Goal: Navigation & Orientation: Find specific page/section

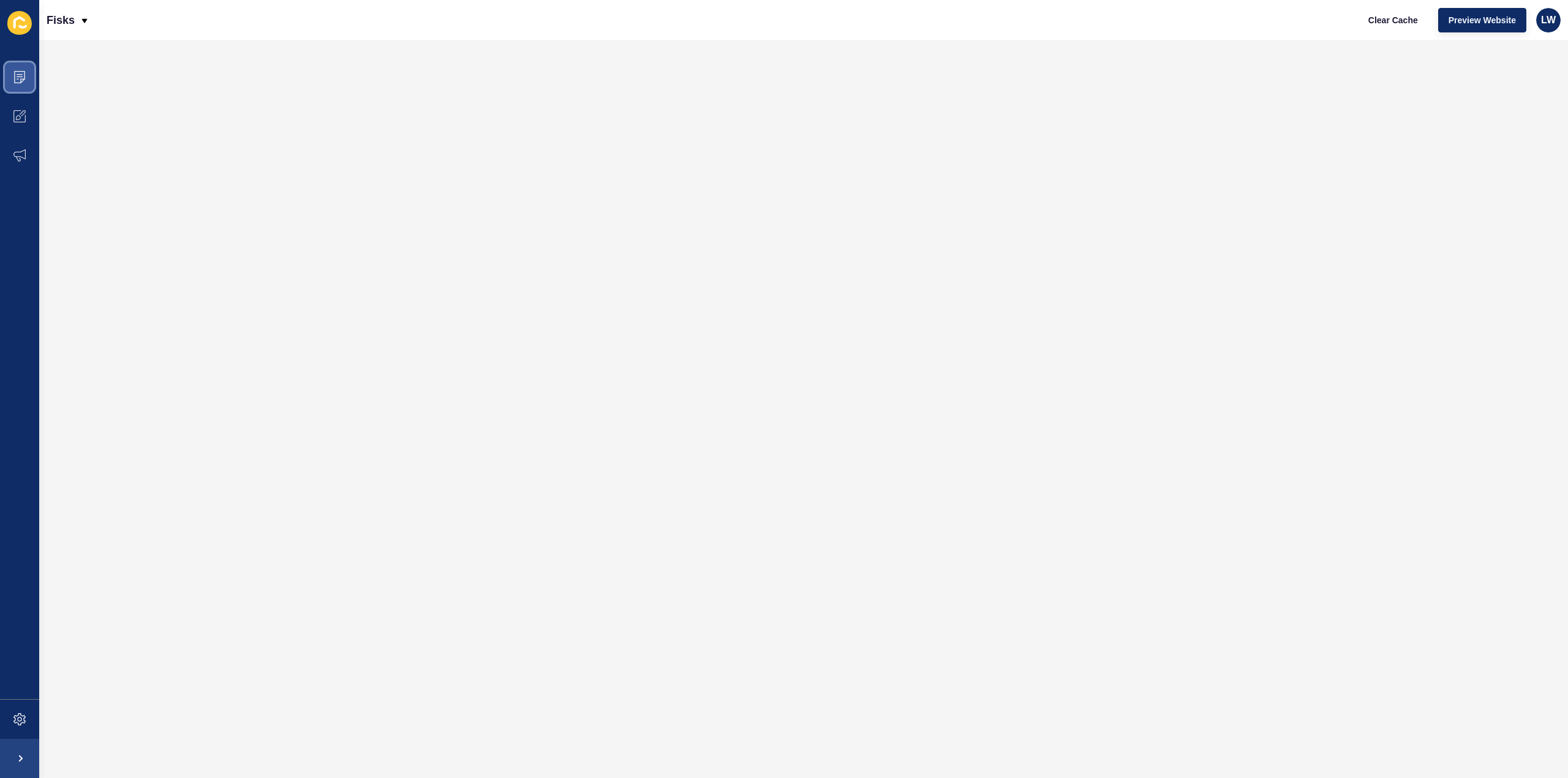
click at [22, 79] on icon at bounding box center [19, 77] width 11 height 12
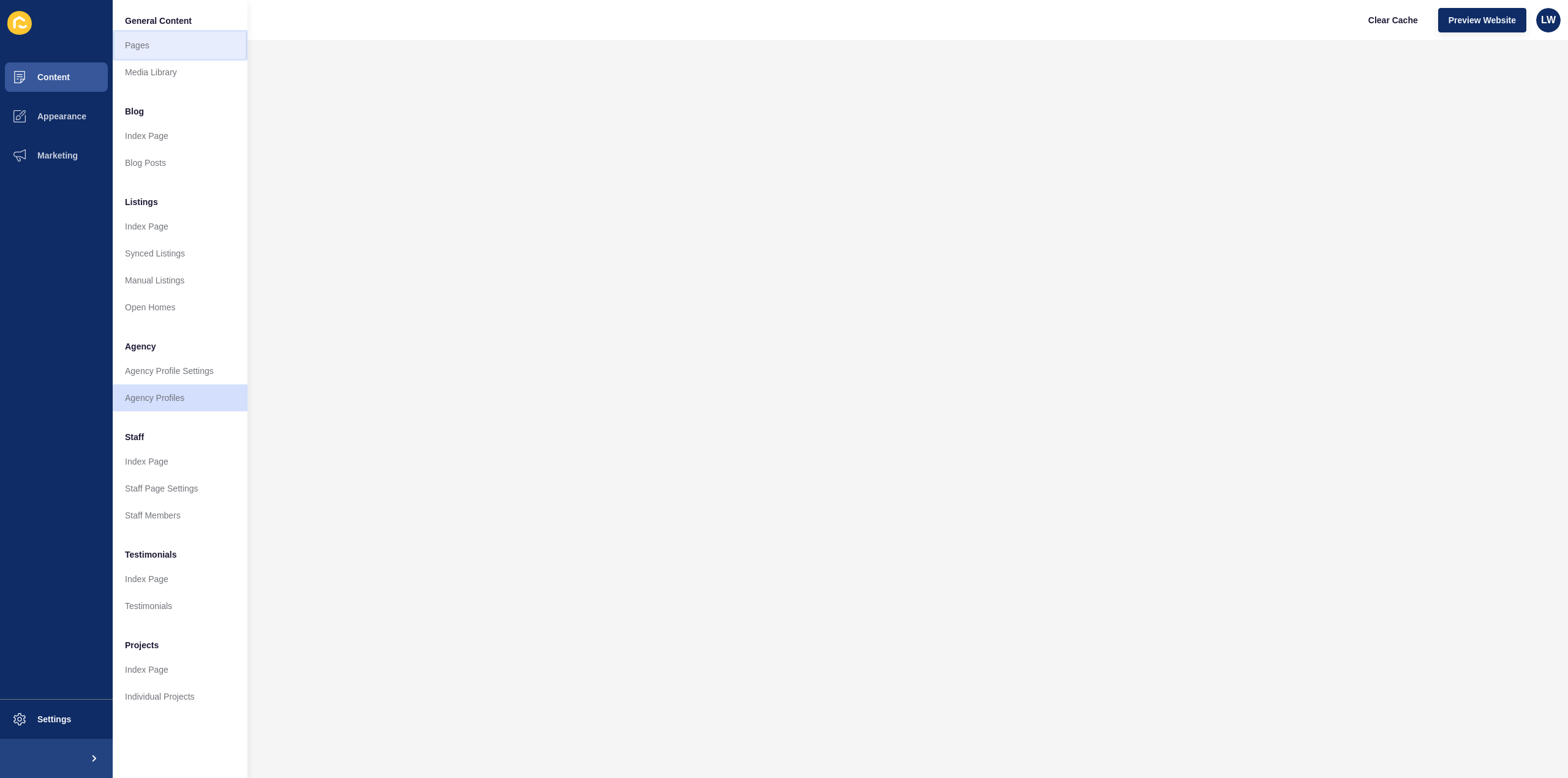
click at [158, 55] on link "Pages" at bounding box center [180, 45] width 134 height 27
